Goal: Task Accomplishment & Management: Use online tool/utility

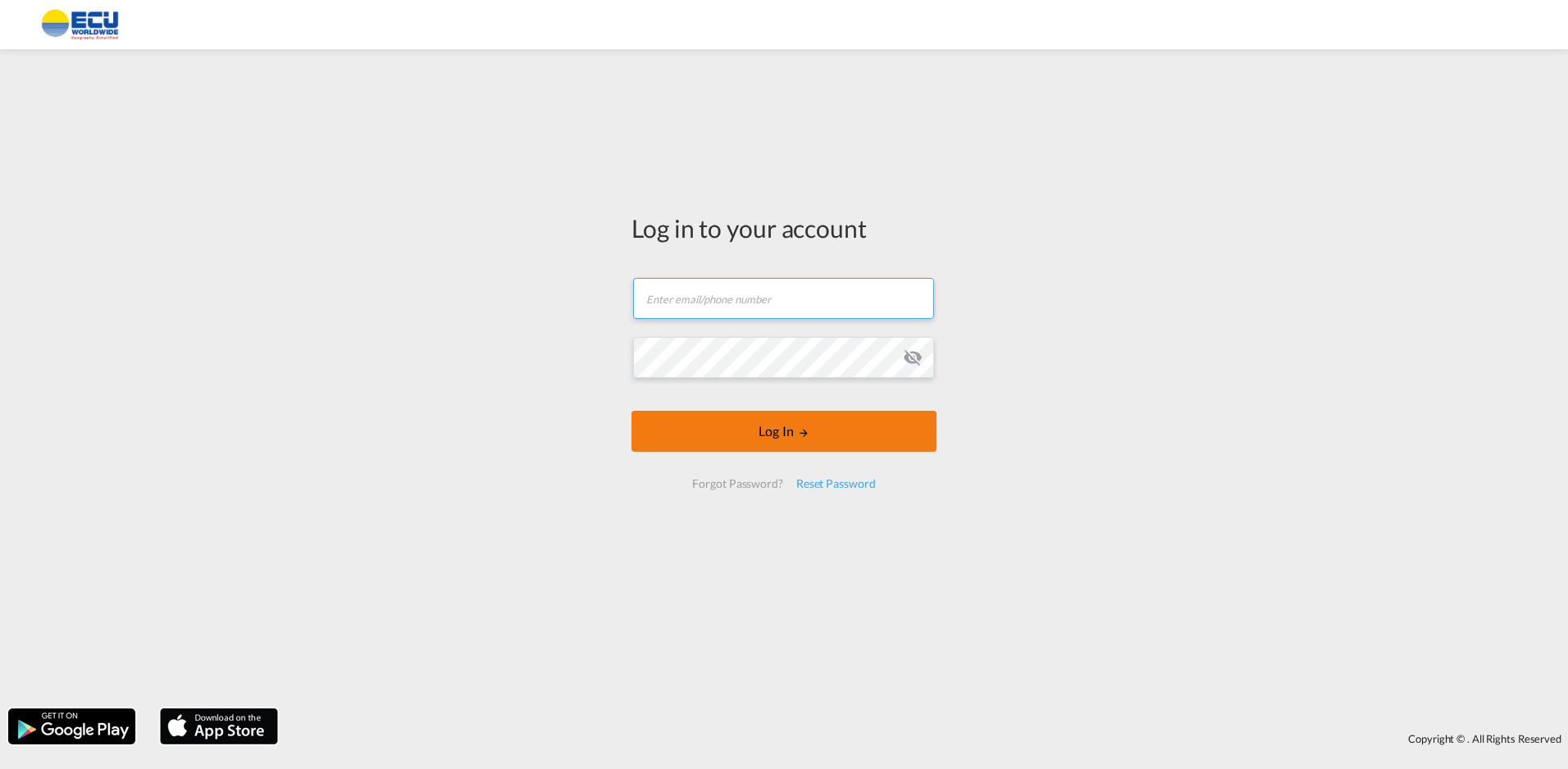
type input "[EMAIL_ADDRESS][DOMAIN_NAME]"
click at [748, 441] on button "Log In" at bounding box center [784, 431] width 305 height 41
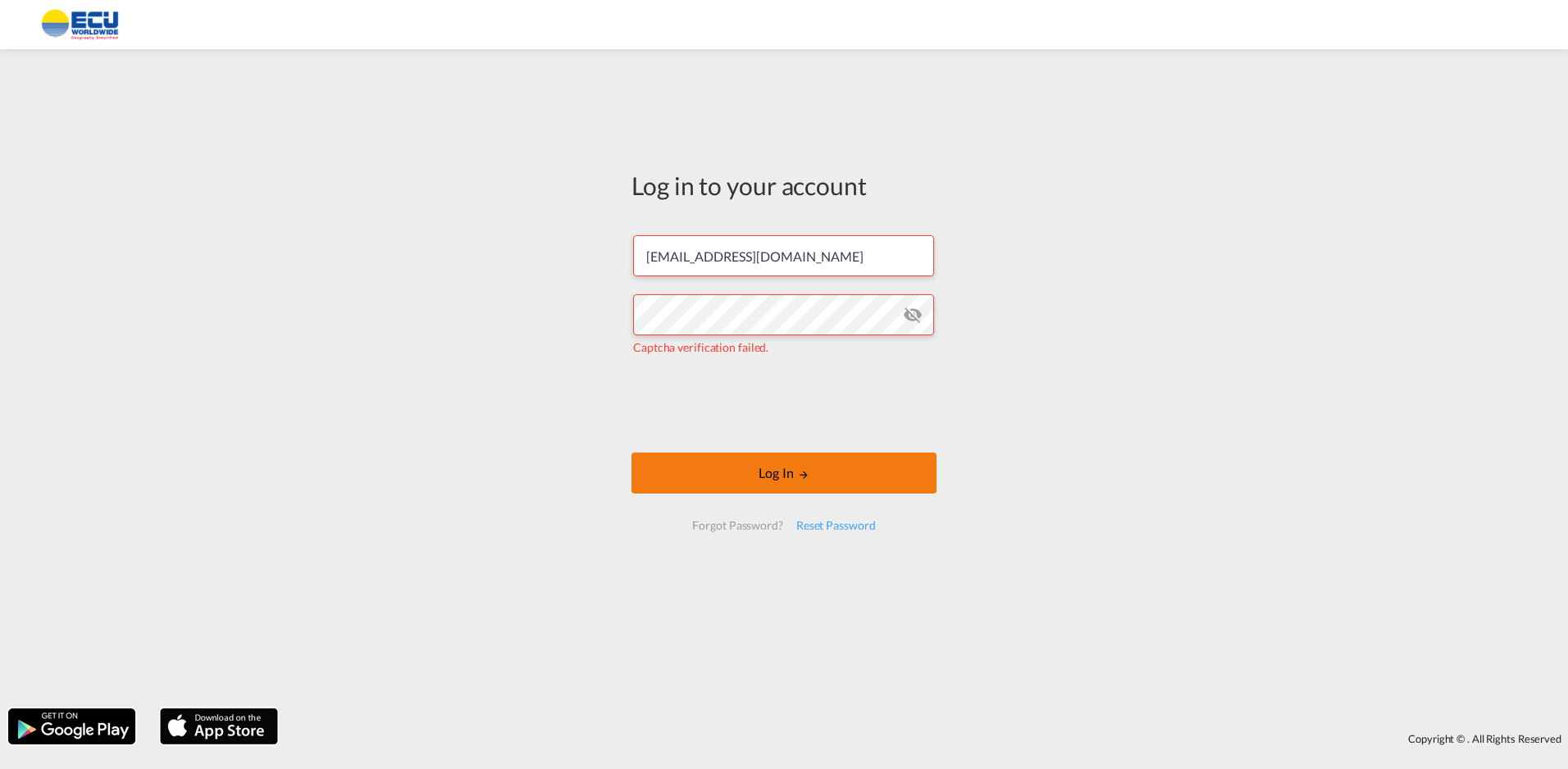
click at [761, 483] on button "Log In" at bounding box center [784, 473] width 305 height 41
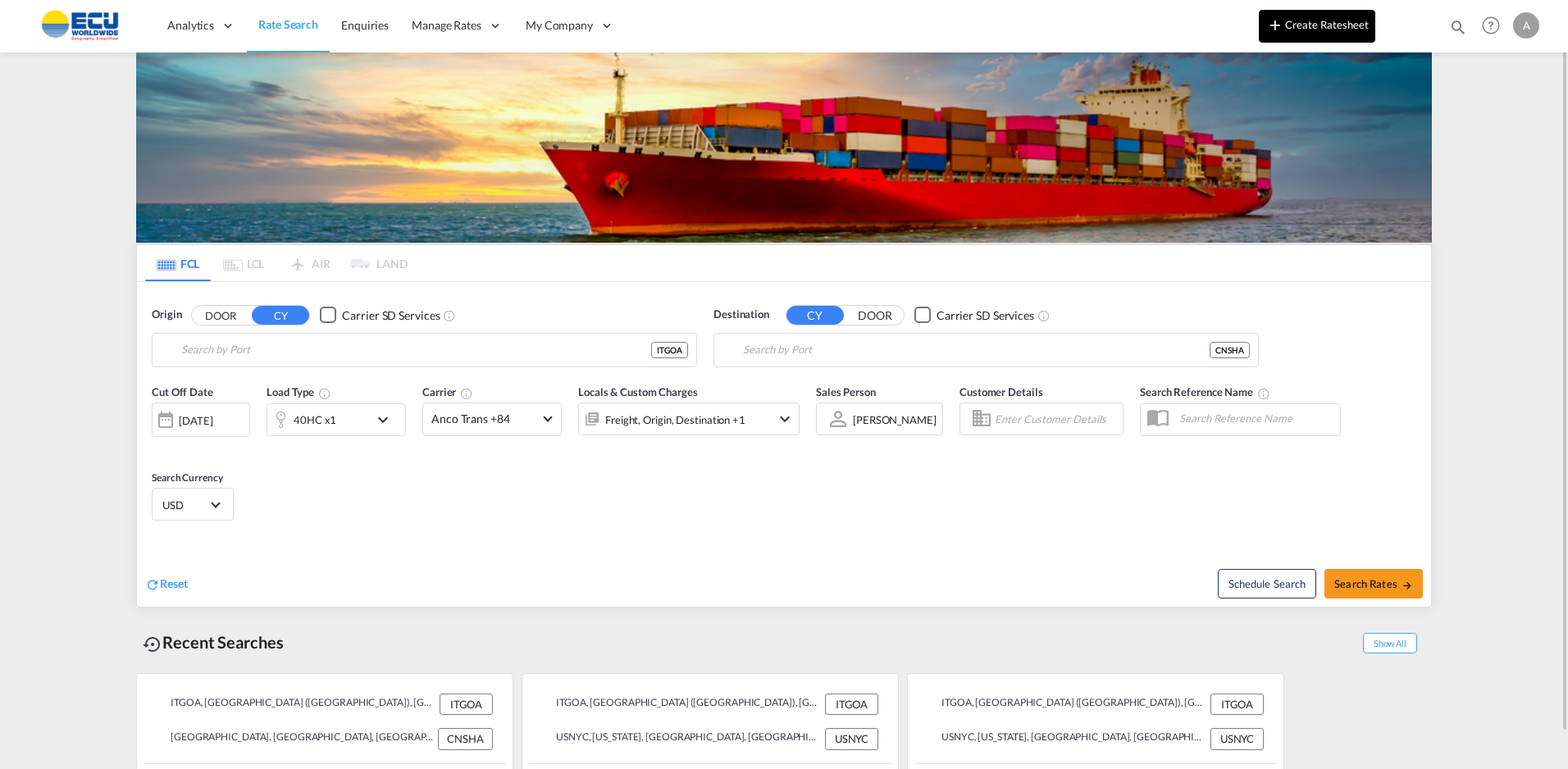
type input "[GEOGRAPHIC_DATA] ([GEOGRAPHIC_DATA]), [GEOGRAPHIC_DATA]"
type input "[GEOGRAPHIC_DATA], [GEOGRAPHIC_DATA]"
click at [1316, 31] on button "Create Ratesheet" at bounding box center [1317, 26] width 116 height 33
